Goal: Navigation & Orientation: Find specific page/section

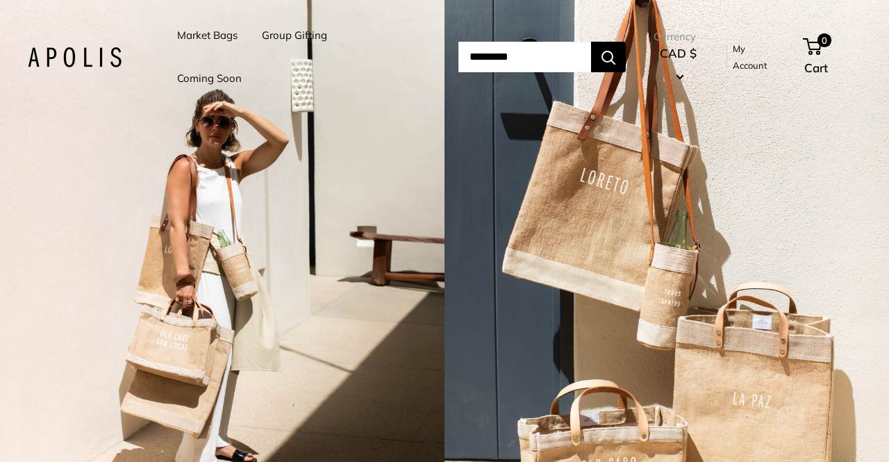
click at [292, 31] on link "Group Gifting" at bounding box center [294, 35] width 65 height 19
click at [210, 39] on link "Market Bags" at bounding box center [207, 35] width 60 height 19
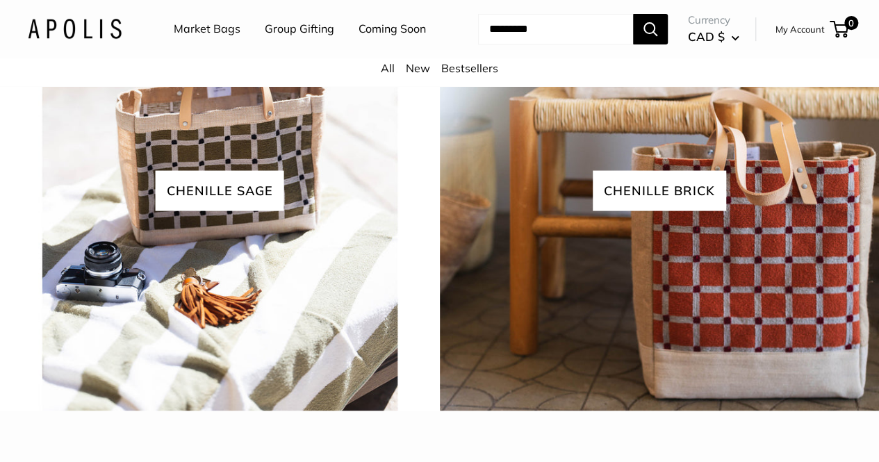
scroll to position [2987, 0]
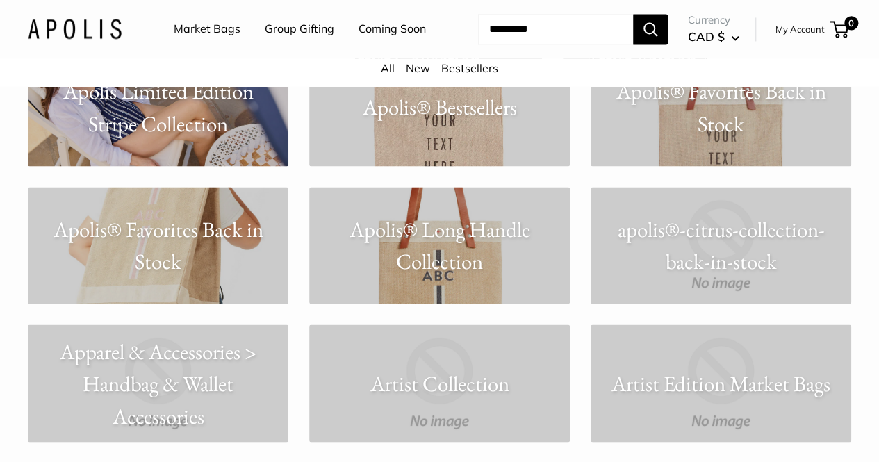
scroll to position [1042, 0]
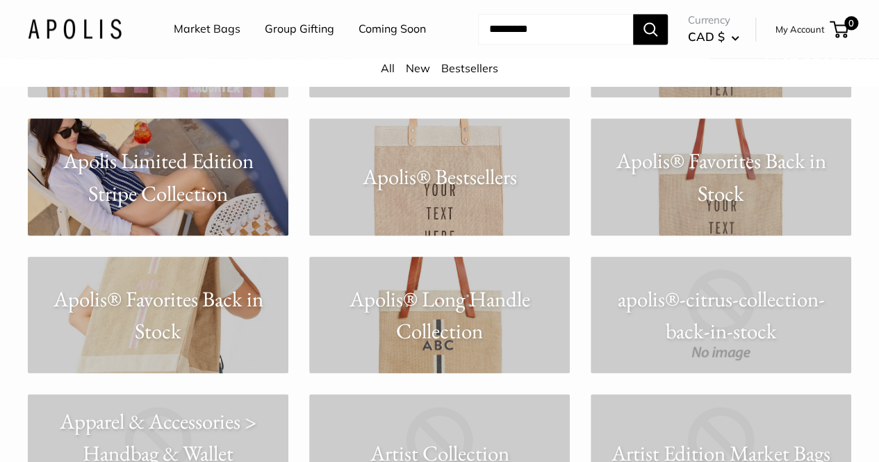
click at [465, 229] on link "Apolis® Bestsellers" at bounding box center [439, 176] width 261 height 117
